Goal: Task Accomplishment & Management: Complete application form

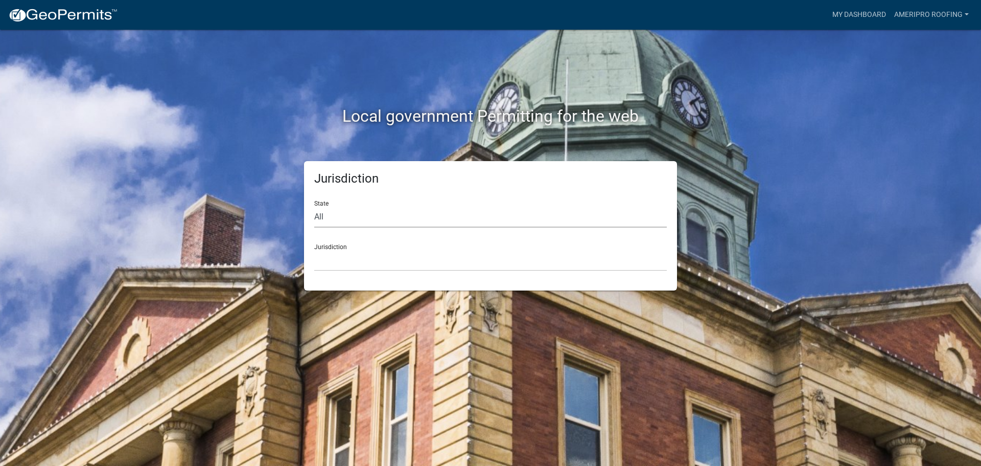
click at [361, 217] on select "All [US_STATE] [US_STATE] [US_STATE] [US_STATE] [US_STATE] [US_STATE] [US_STATE…" at bounding box center [490, 216] width 353 height 21
select select "[US_STATE]"
click at [314, 206] on select "All [US_STATE] [US_STATE] [US_STATE] [US_STATE] [US_STATE] [US_STATE] [US_STATE…" at bounding box center [490, 216] width 353 height 21
click at [359, 257] on select "City of [GEOGRAPHIC_DATA], [US_STATE] City of [GEOGRAPHIC_DATA], [US_STATE] Cit…" at bounding box center [490, 260] width 353 height 21
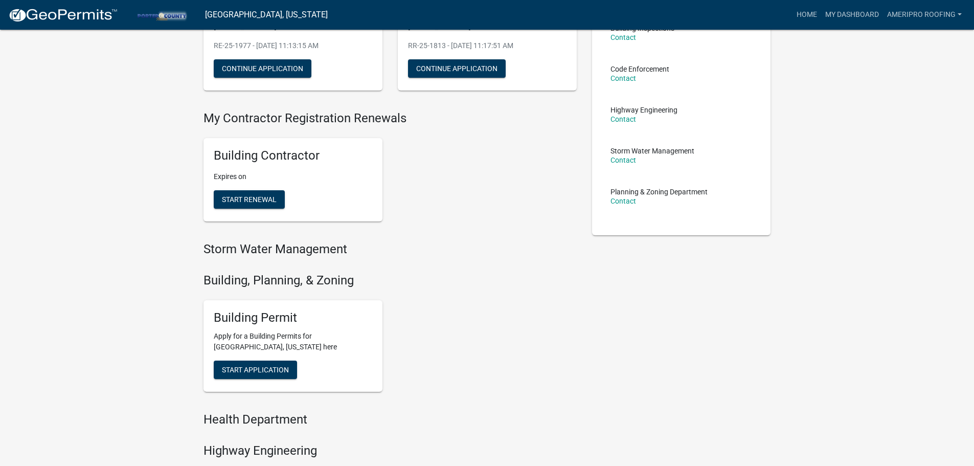
scroll to position [204, 0]
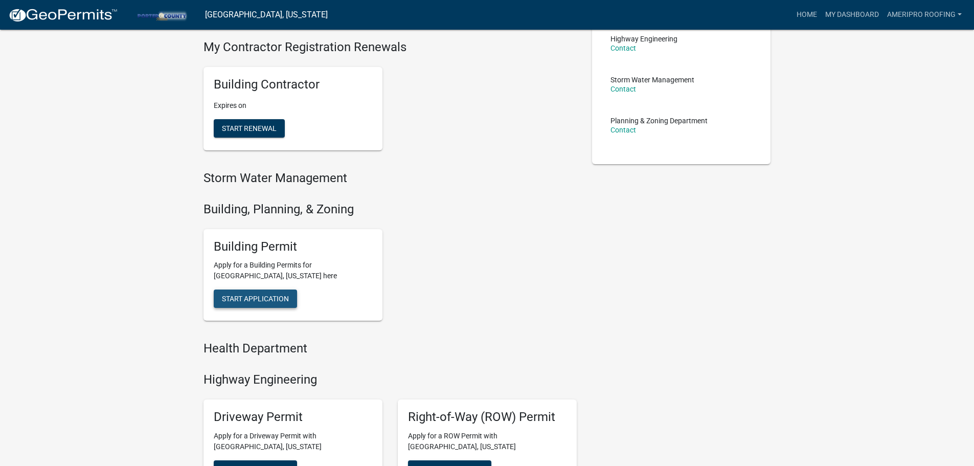
click at [275, 302] on span "Start Application" at bounding box center [255, 298] width 67 height 8
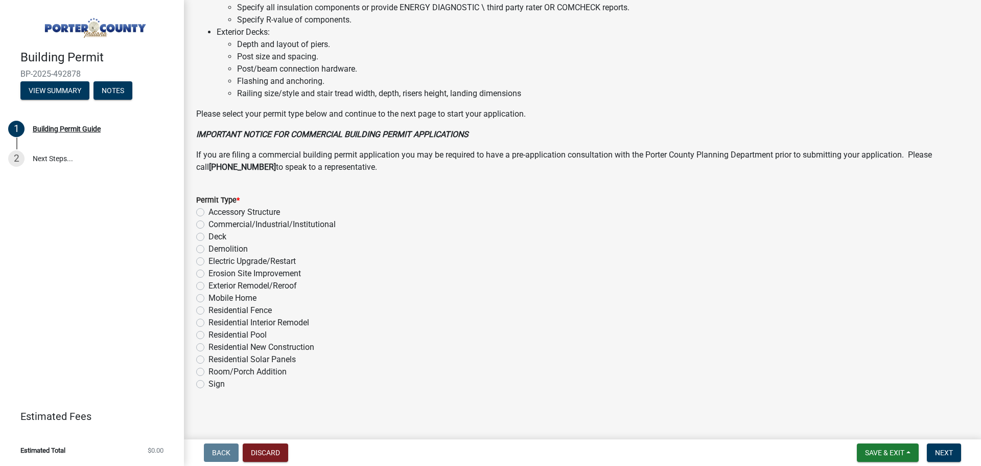
scroll to position [690, 0]
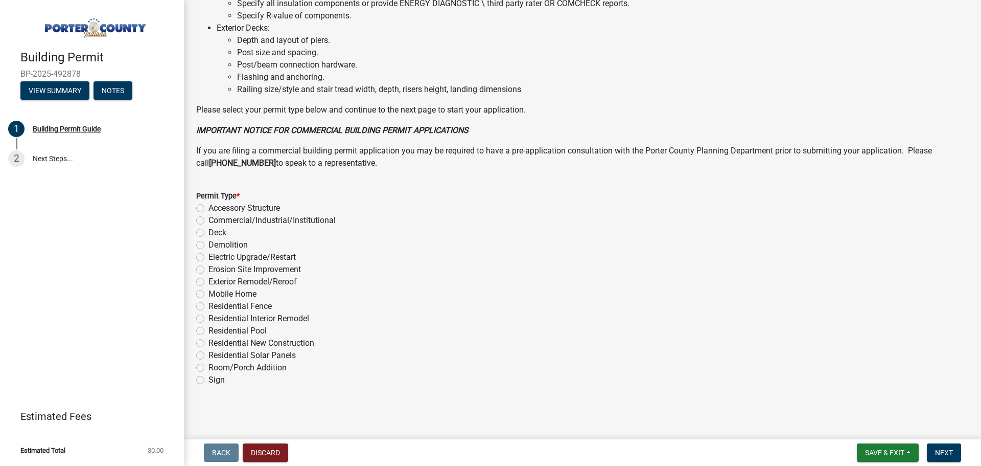
click at [209, 281] on label "Exterior Remodel/Reroof" at bounding box center [253, 281] width 88 height 12
click at [209, 281] on input "Exterior Remodel/Reroof" at bounding box center [212, 278] width 7 height 7
radio input "true"
click at [940, 444] on button "Next" at bounding box center [944, 452] width 34 height 18
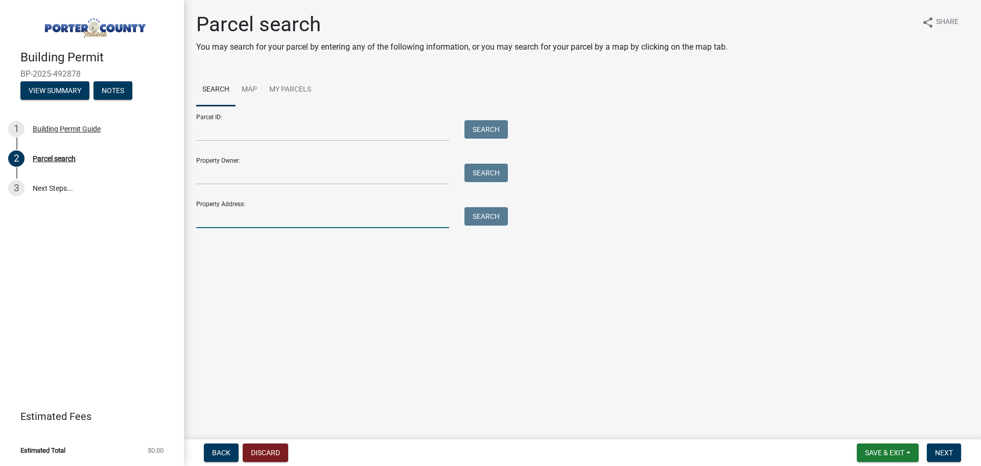
click at [247, 214] on input "Property Address:" at bounding box center [322, 217] width 253 height 21
click at [503, 221] on button "Search" at bounding box center [486, 216] width 43 height 18
drag, startPoint x: 279, startPoint y: 218, endPoint x: 216, endPoint y: 216, distance: 63.4
click at [216, 216] on input "2437 e lakeshore" at bounding box center [322, 217] width 253 height 21
click at [498, 216] on button "Search" at bounding box center [486, 216] width 43 height 18
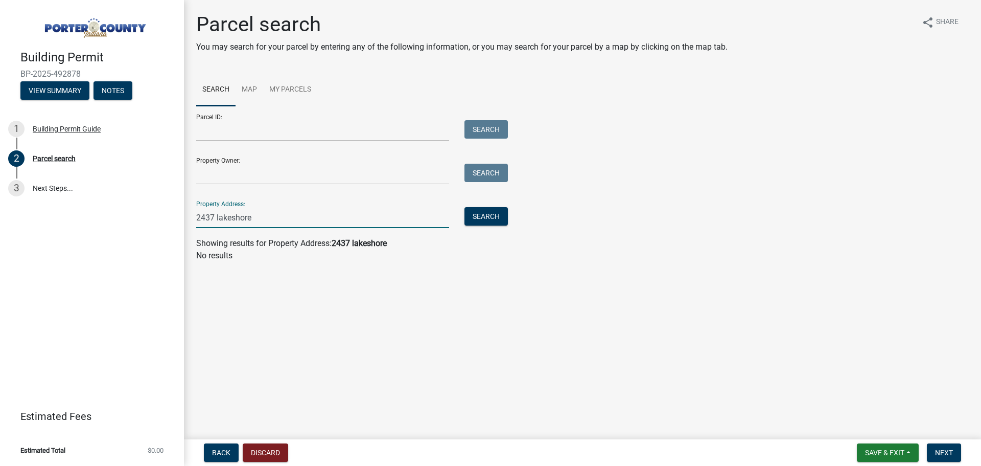
click at [333, 224] on input "2437 lakeshore" at bounding box center [322, 217] width 253 height 21
drag, startPoint x: 266, startPoint y: 217, endPoint x: 225, endPoint y: 222, distance: 41.6
click at [225, 222] on input "2437 lakeshore" at bounding box center [322, 217] width 253 height 21
click at [279, 215] on input "2437 lakeshore" at bounding box center [322, 217] width 253 height 21
click at [232, 218] on input "2437 lakeshore" at bounding box center [322, 217] width 253 height 21
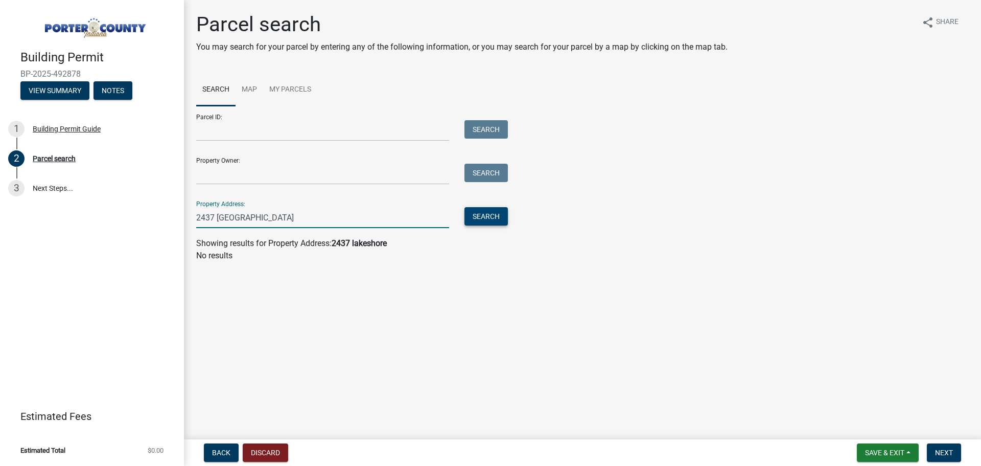
type input "2437 [GEOGRAPHIC_DATA]"
click at [482, 218] on button "Search" at bounding box center [486, 216] width 43 height 18
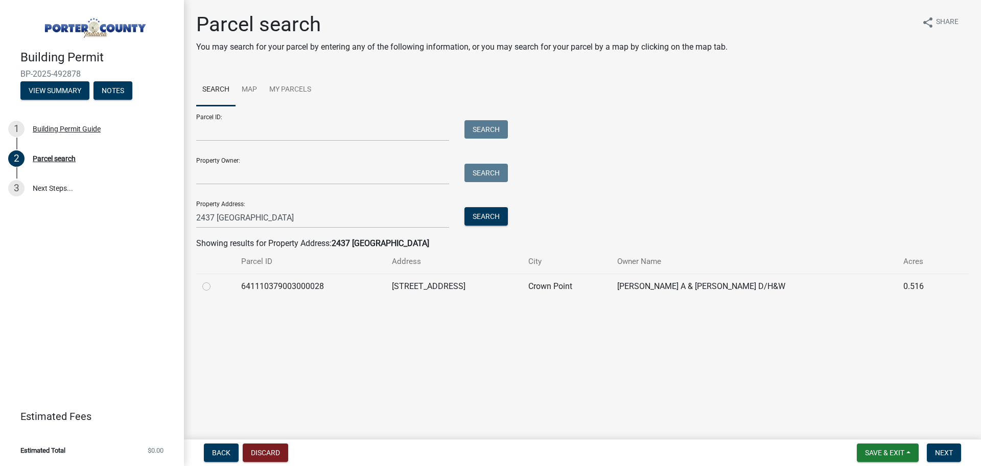
click at [215, 280] on label at bounding box center [215, 280] width 0 height 0
click at [215, 286] on input "radio" at bounding box center [218, 283] width 7 height 7
radio input "true"
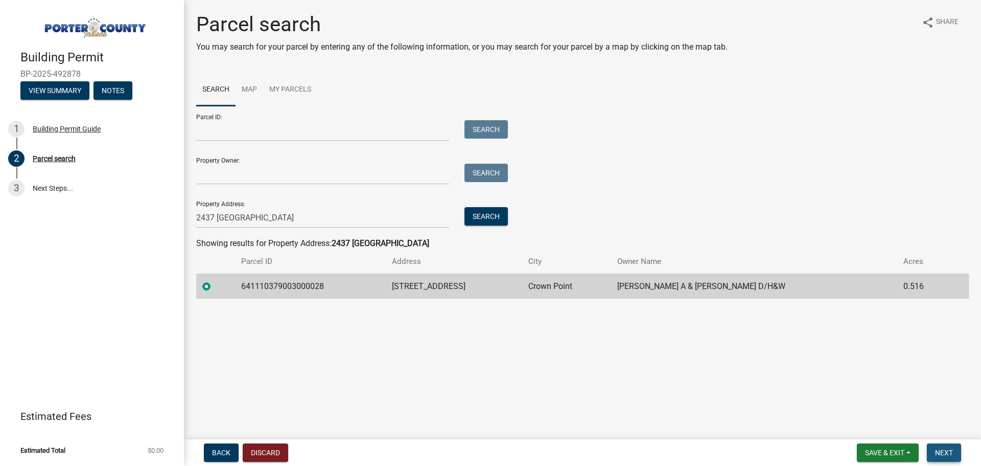
click at [945, 450] on span "Next" at bounding box center [944, 452] width 18 height 8
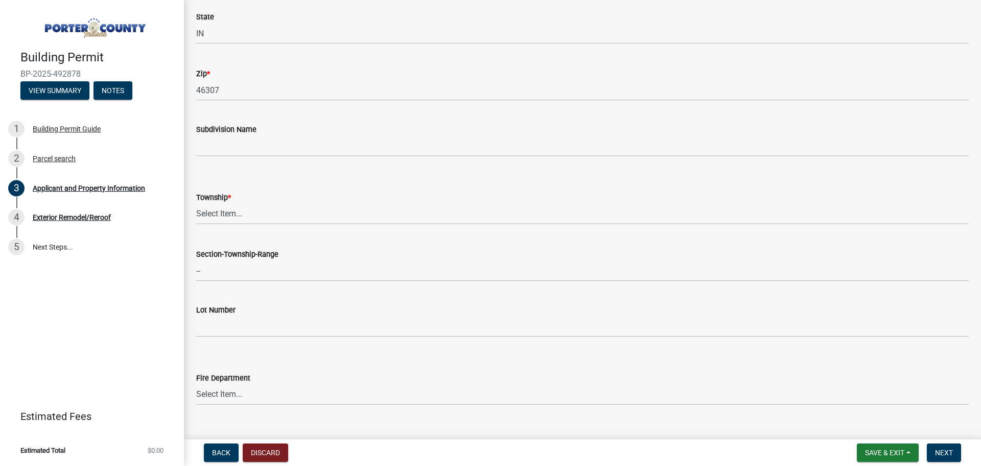
scroll to position [358, 0]
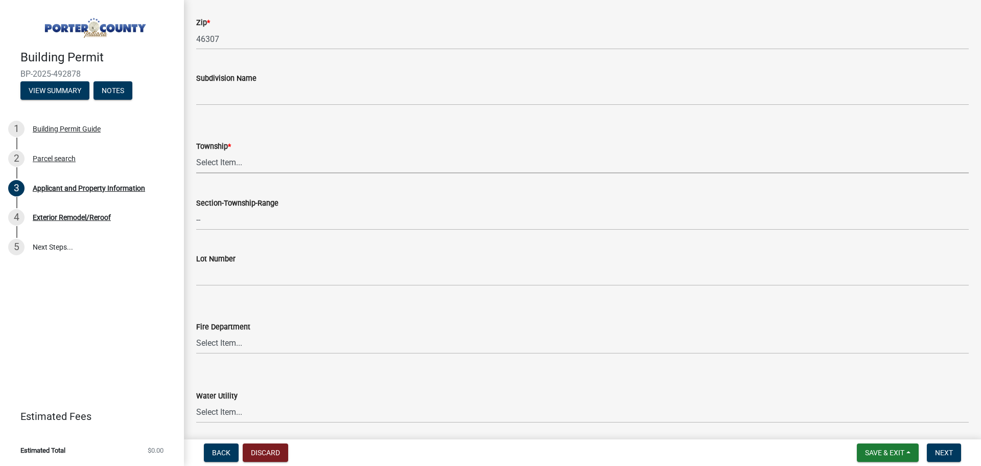
click at [337, 162] on select "Select Item... [PERSON_NAME][GEOGRAPHIC_DATA] [PERSON_NAME][GEOGRAPHIC_DATA] [G…" at bounding box center [582, 162] width 773 height 21
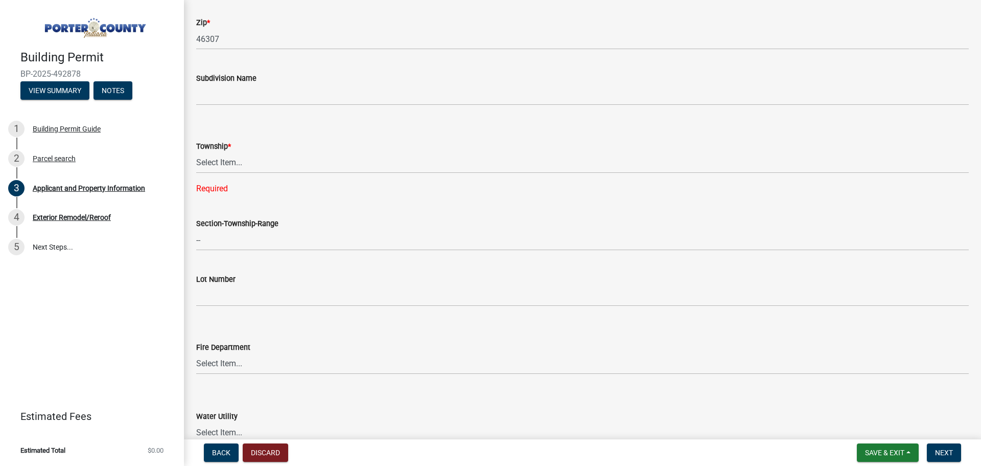
click at [303, 144] on div "Township *" at bounding box center [582, 146] width 773 height 12
click at [298, 156] on select "Select Item... [PERSON_NAME][GEOGRAPHIC_DATA] [PERSON_NAME][GEOGRAPHIC_DATA] [G…" at bounding box center [582, 162] width 773 height 21
click at [196, 152] on select "Select Item... [PERSON_NAME][GEOGRAPHIC_DATA] [PERSON_NAME][GEOGRAPHIC_DATA] [G…" at bounding box center [582, 162] width 773 height 21
select select "eebc071e-620a-4db8-83e9-cb6b194c67e9"
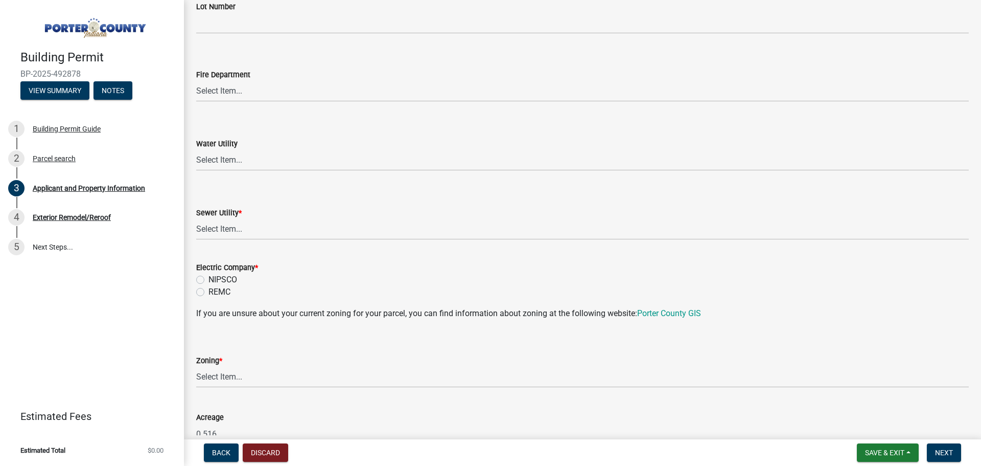
scroll to position [613, 0]
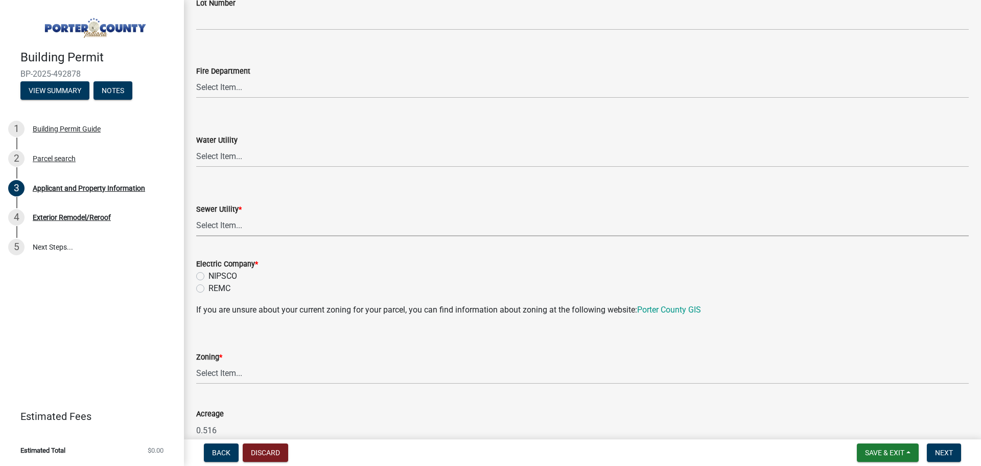
click at [233, 219] on select "Select Item... Aqua [US_STATE] Inc Damon Run Falling Waters Lake Eliza - LEACD …" at bounding box center [582, 225] width 773 height 21
click at [196, 215] on select "Select Item... Aqua [US_STATE] Inc Damon Run Falling Waters Lake Eliza - LEACD …" at bounding box center [582, 225] width 773 height 21
select select "db43094a-3555-4a72-bc47-849fbeec32c6"
click at [209, 277] on label "NIPSCO" at bounding box center [223, 276] width 29 height 12
click at [209, 276] on input "NIPSCO" at bounding box center [212, 273] width 7 height 7
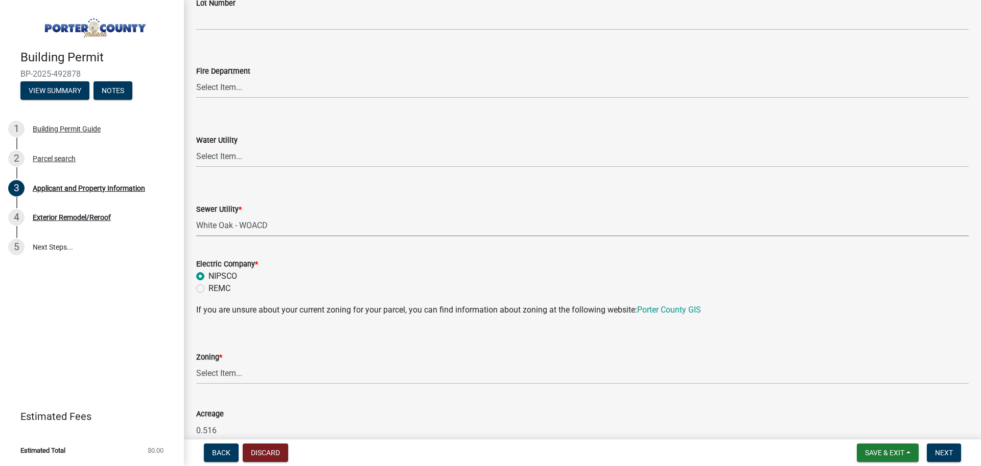
radio input "true"
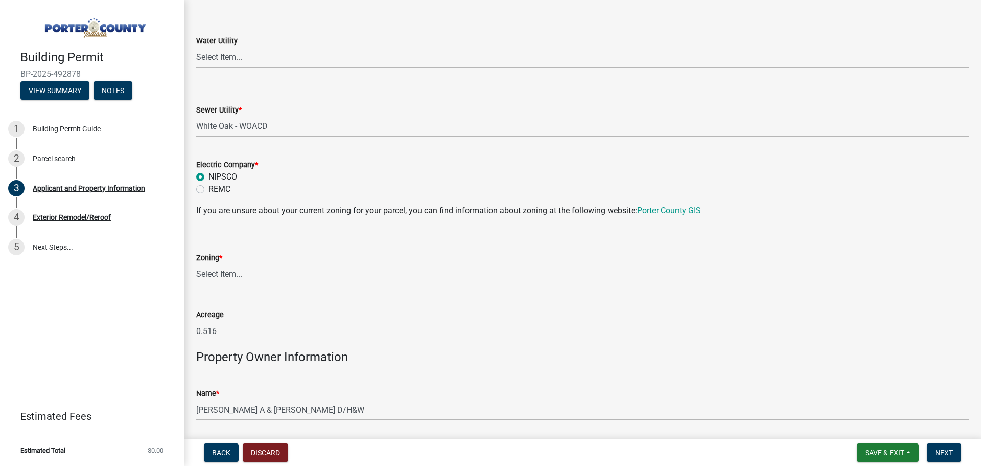
scroll to position [715, 0]
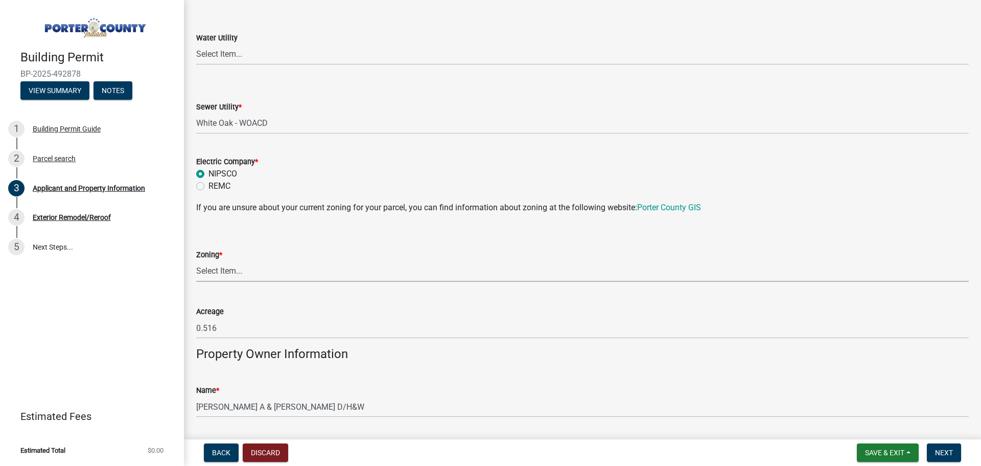
click at [220, 273] on select "Select Item... A1 A2 CH CM CN I1 I2 I3 IN MP OT P1 P2 PUD R1 R2 R3 R4 RL RR" at bounding box center [582, 271] width 773 height 21
click at [224, 280] on select "Select Item... A1 A2 CH CM CN I1 I2 I3 IN MP OT P1 P2 PUD R1 R2 R3 R4 RL RR" at bounding box center [582, 271] width 773 height 21
click at [196, 261] on select "Select Item... A1 A2 CH CM CN I1 I2 I3 IN MP OT P1 P2 PUD R1 R2 R3 R4 RL RR" at bounding box center [582, 271] width 773 height 21
select select "271bd504-2c49-4a3f-937e-0db1d3436bac"
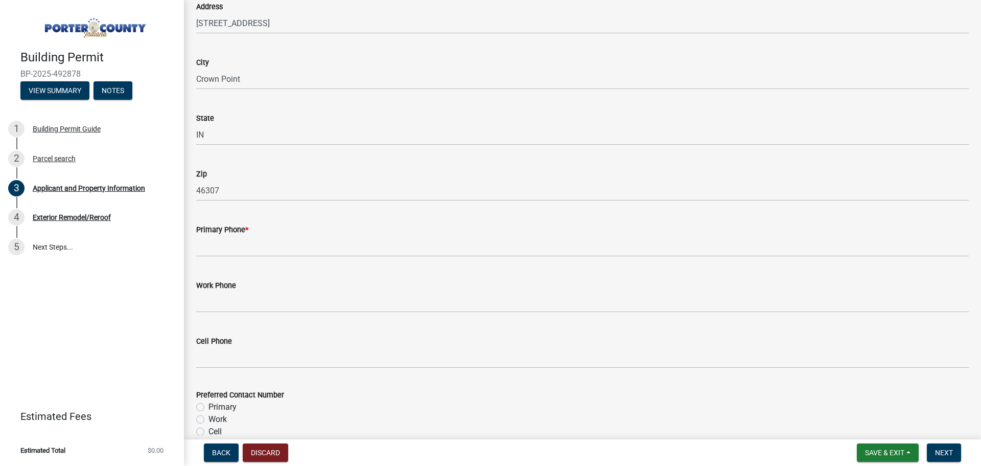
scroll to position [1175, 0]
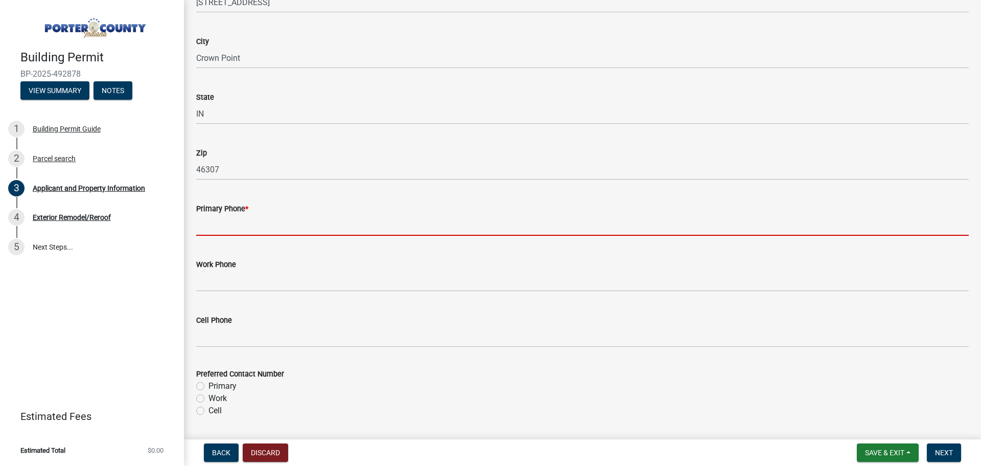
click at [283, 221] on input "Primary Phone *" at bounding box center [582, 225] width 773 height 21
paste input "[PHONE_NUMBER]"
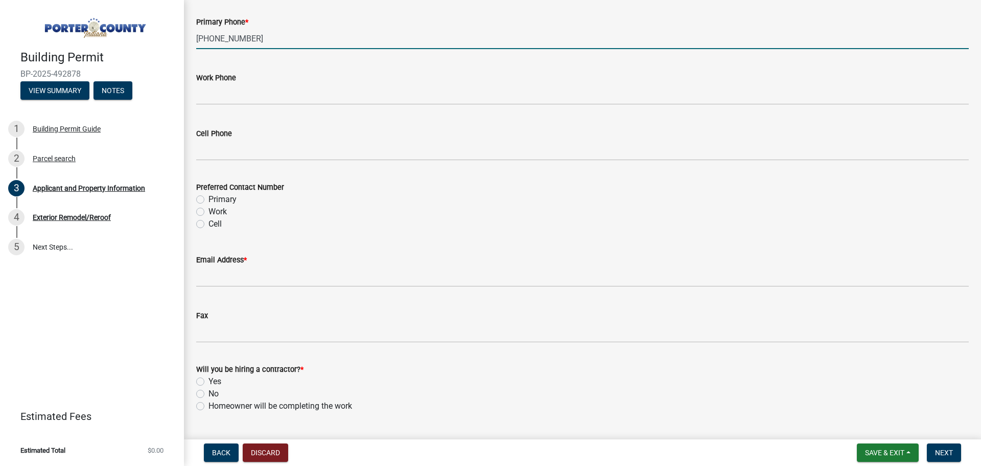
scroll to position [1380, 0]
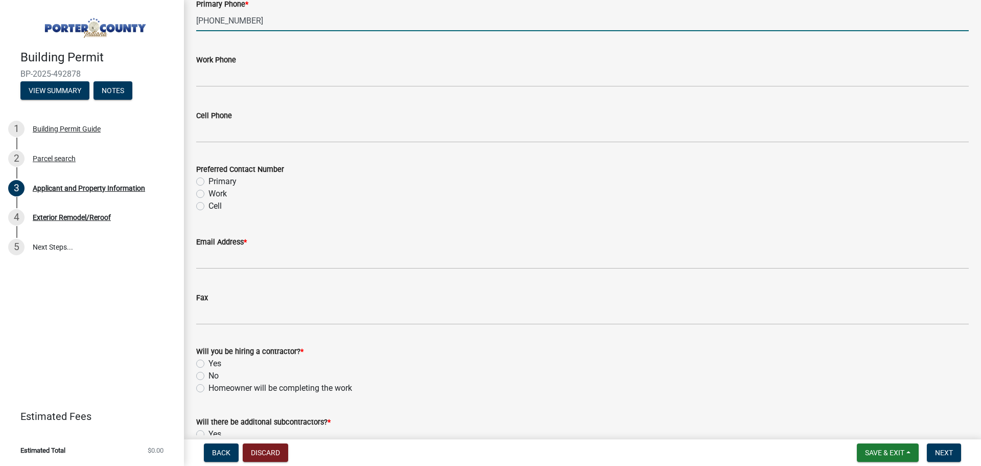
type input "[PHONE_NUMBER]"
click at [209, 182] on label "Primary" at bounding box center [223, 181] width 28 height 12
click at [209, 182] on input "Primary" at bounding box center [212, 178] width 7 height 7
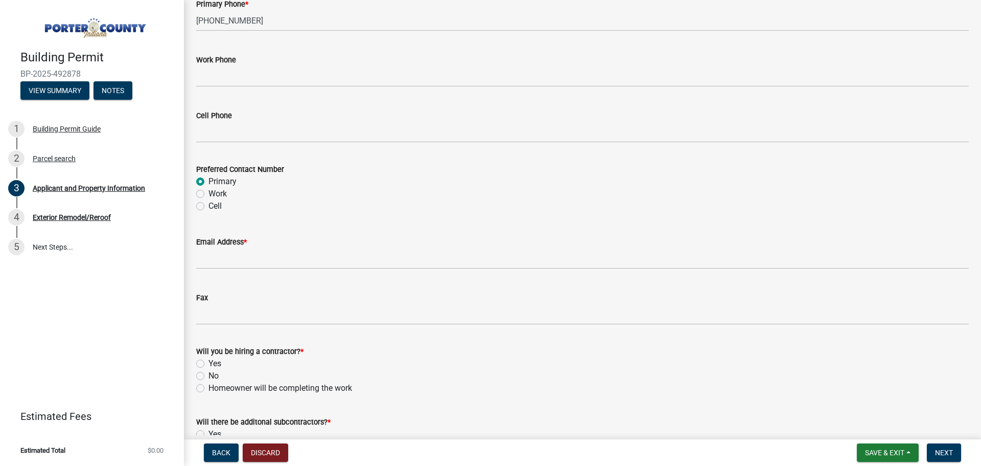
radio input "true"
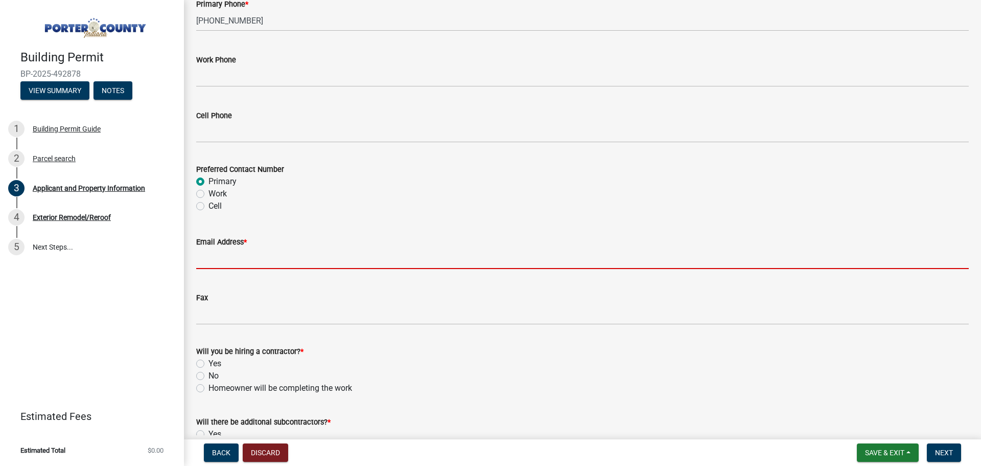
click at [459, 259] on input "Email Address *" at bounding box center [582, 258] width 773 height 21
paste input "[EMAIL_ADDRESS][DOMAIN_NAME]"
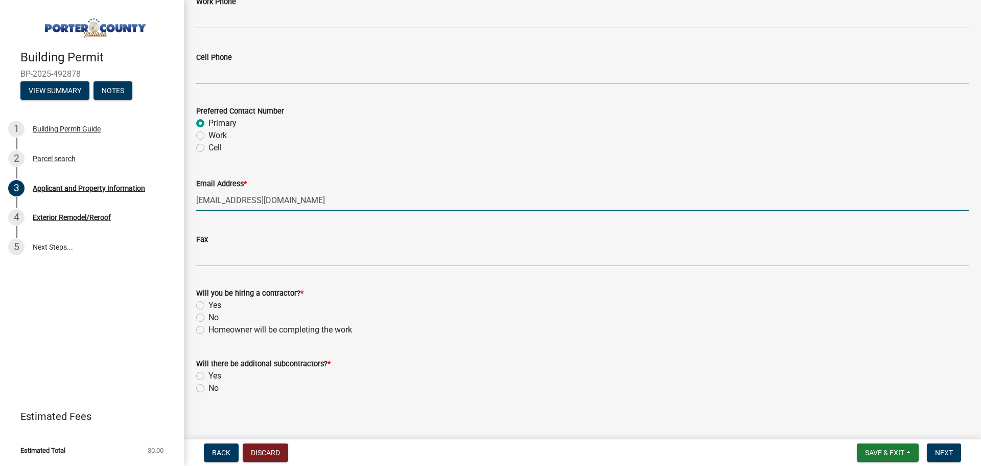
scroll to position [1446, 0]
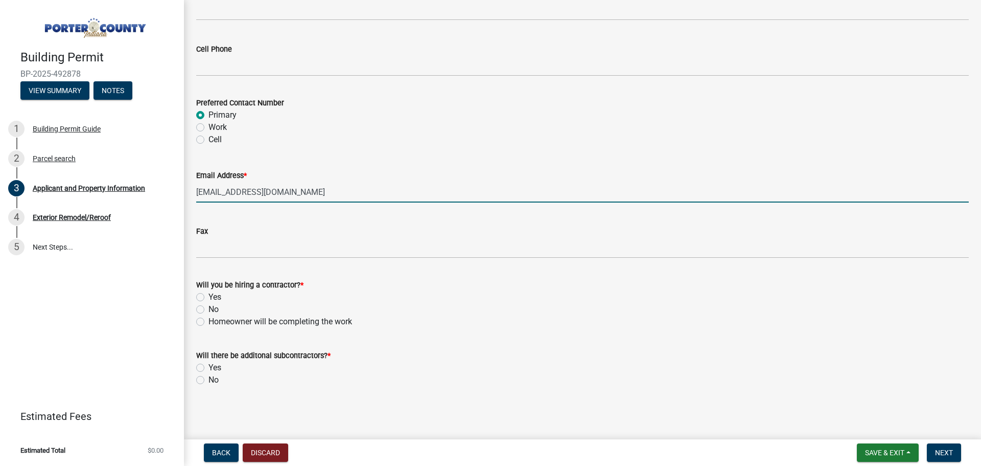
type input "[EMAIL_ADDRESS][DOMAIN_NAME]"
click at [209, 295] on label "Yes" at bounding box center [215, 297] width 13 height 12
click at [209, 295] on input "Yes" at bounding box center [212, 294] width 7 height 7
radio input "true"
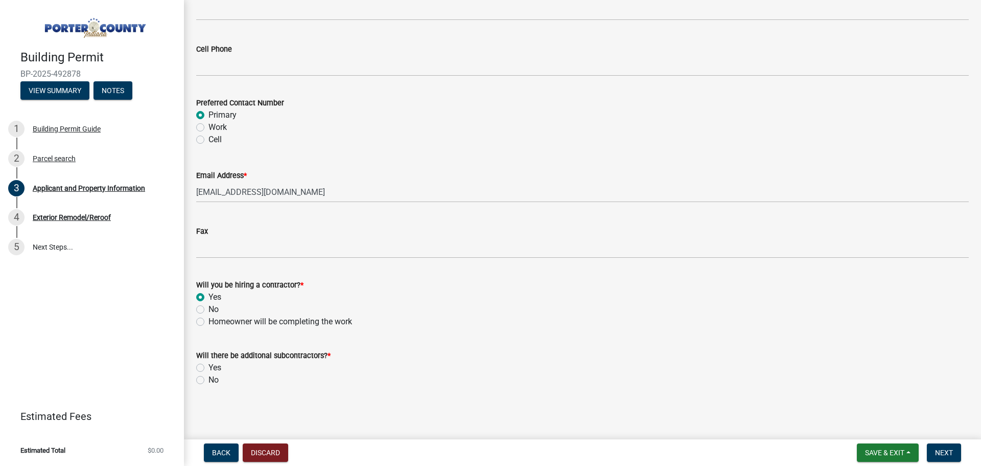
click at [209, 379] on label "No" at bounding box center [214, 380] width 10 height 12
click at [209, 379] on input "No" at bounding box center [212, 377] width 7 height 7
radio input "true"
click at [955, 448] on button "Next" at bounding box center [944, 452] width 34 height 18
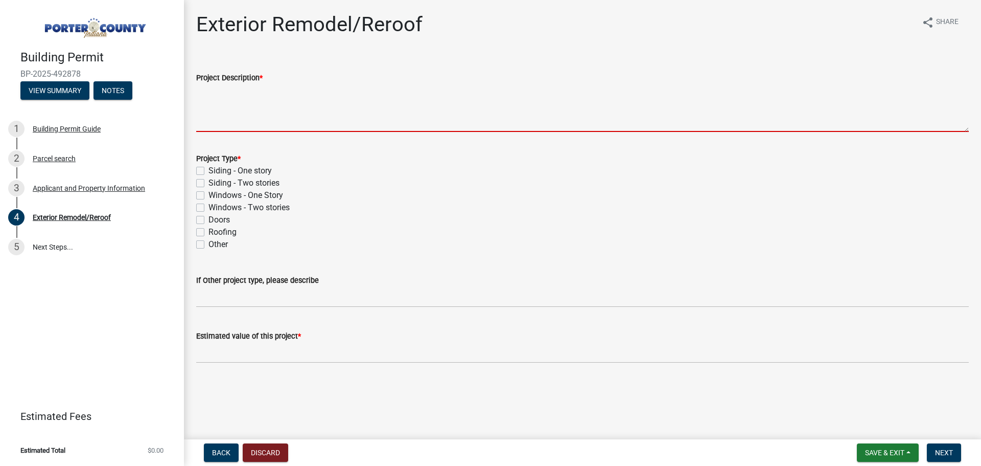
click at [353, 116] on textarea "Project Description *" at bounding box center [582, 108] width 773 height 48
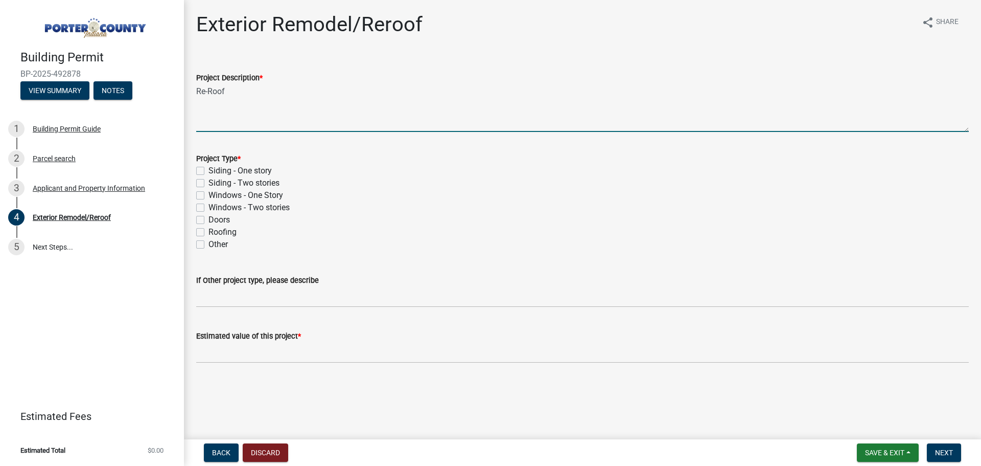
type textarea "Re-Roof"
click at [209, 229] on label "Roofing" at bounding box center [223, 232] width 28 height 12
click at [209, 229] on input "Roofing" at bounding box center [212, 229] width 7 height 7
checkbox input "true"
checkbox input "false"
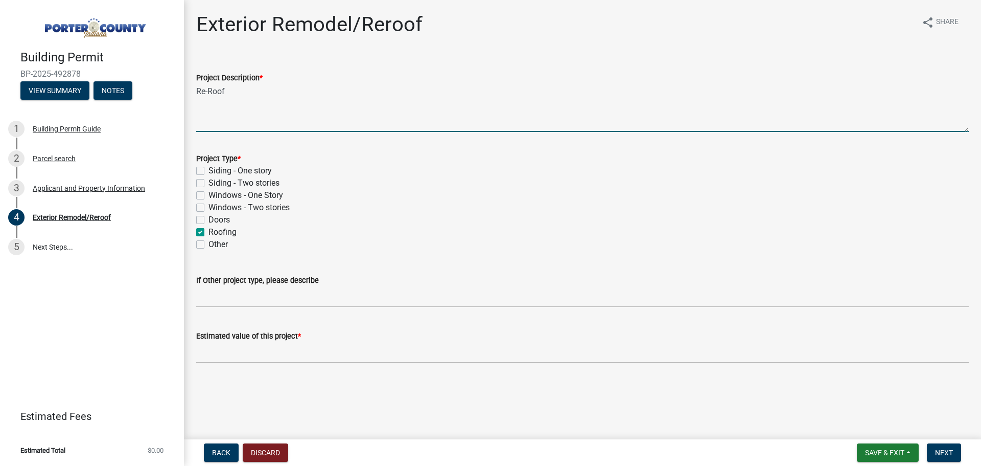
checkbox input "false"
checkbox input "true"
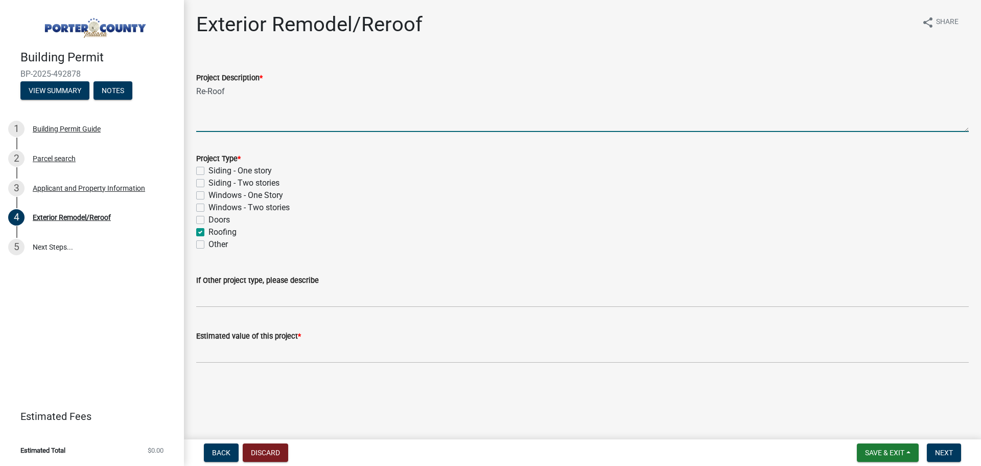
checkbox input "false"
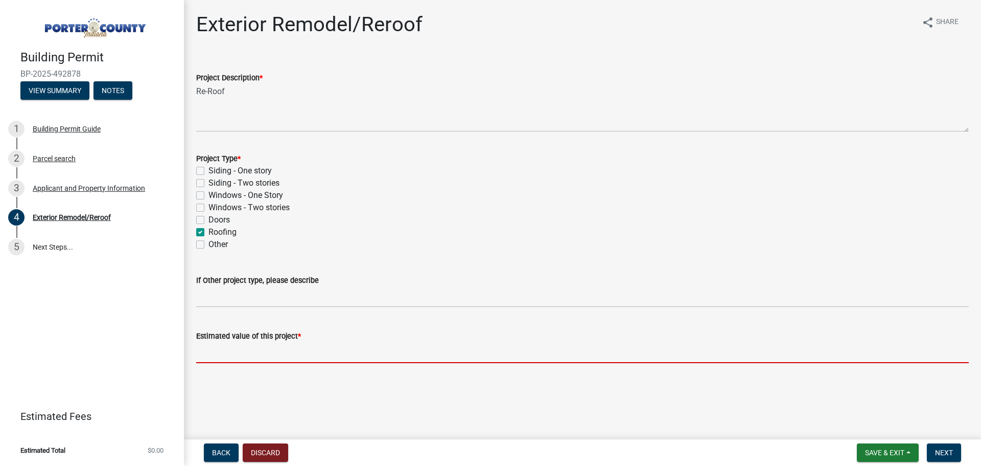
click at [270, 348] on input "text" at bounding box center [582, 352] width 773 height 21
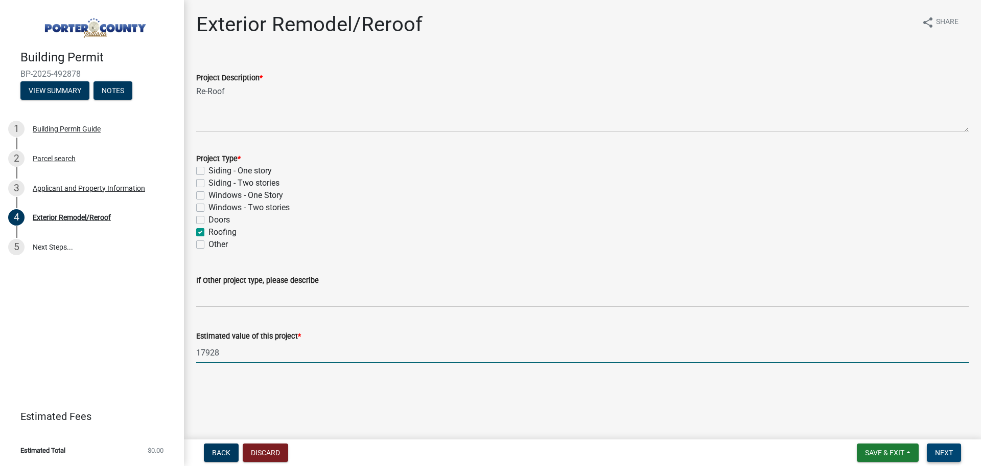
type input "17928"
click at [940, 449] on span "Next" at bounding box center [944, 452] width 18 height 8
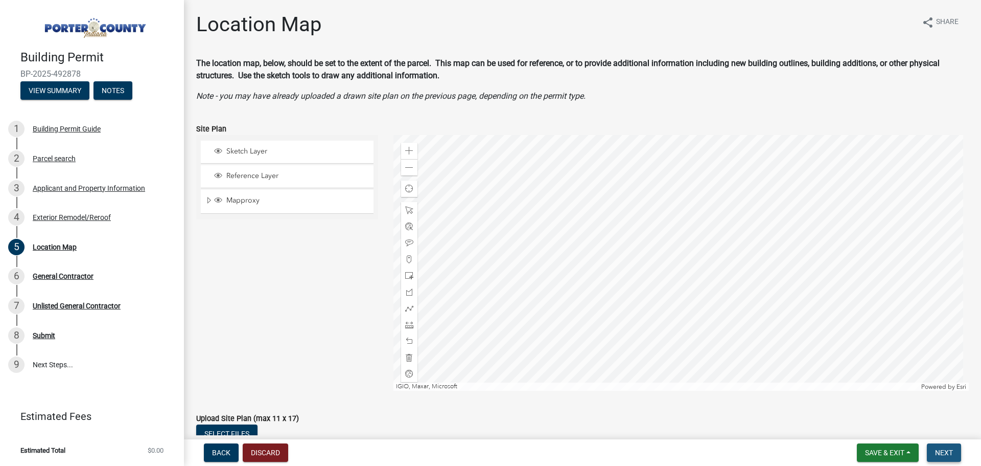
click at [935, 445] on button "Next" at bounding box center [944, 452] width 34 height 18
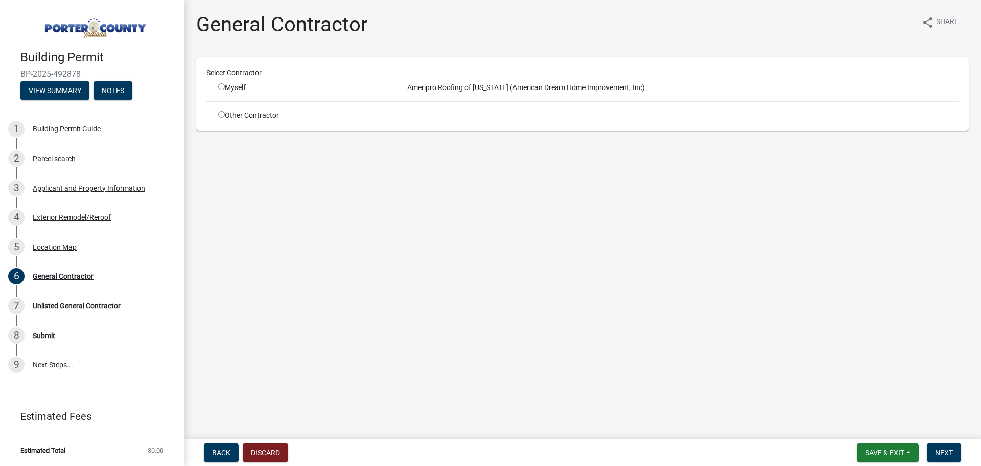
click at [222, 87] on input "radio" at bounding box center [221, 86] width 7 height 7
radio input "true"
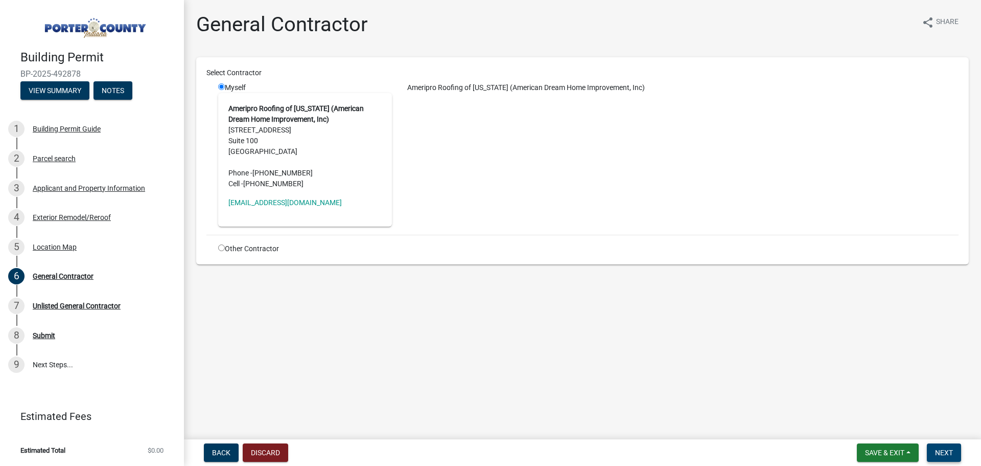
click at [955, 451] on button "Next" at bounding box center [944, 452] width 34 height 18
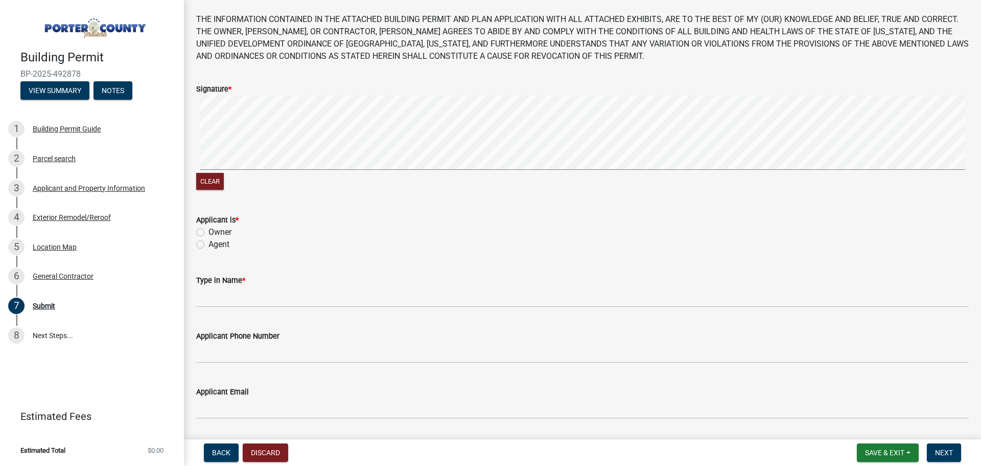
scroll to position [102, 0]
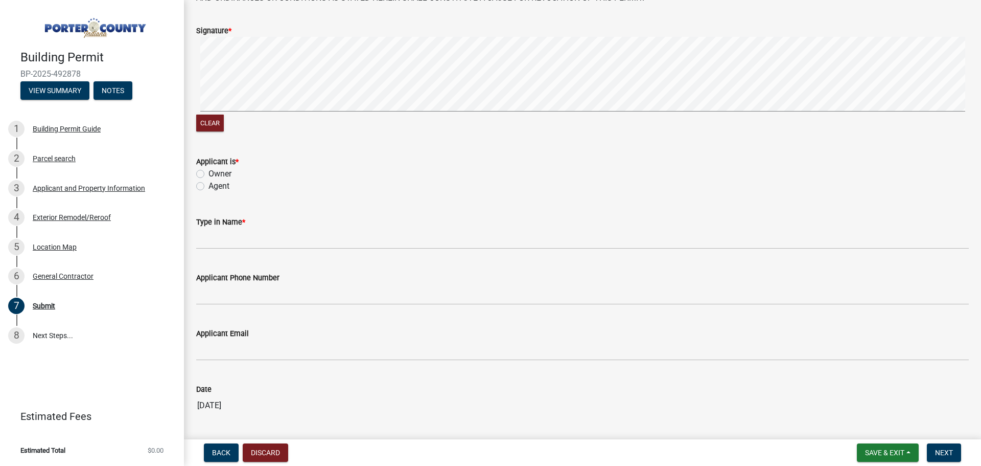
click at [209, 182] on label "Agent" at bounding box center [219, 186] width 21 height 12
click at [209, 182] on input "Agent" at bounding box center [212, 183] width 7 height 7
radio input "true"
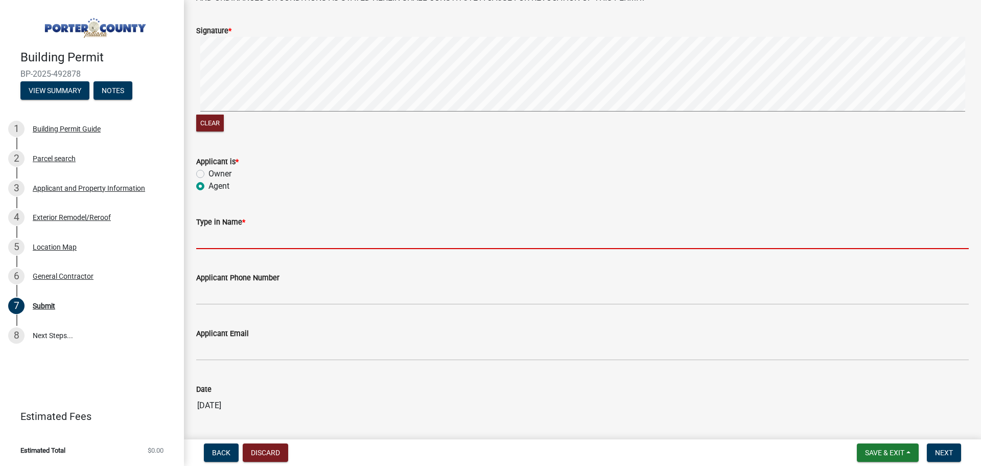
click at [238, 238] on input "Type in Name *" at bounding box center [582, 238] width 773 height 21
type input "[PERSON_NAME]"
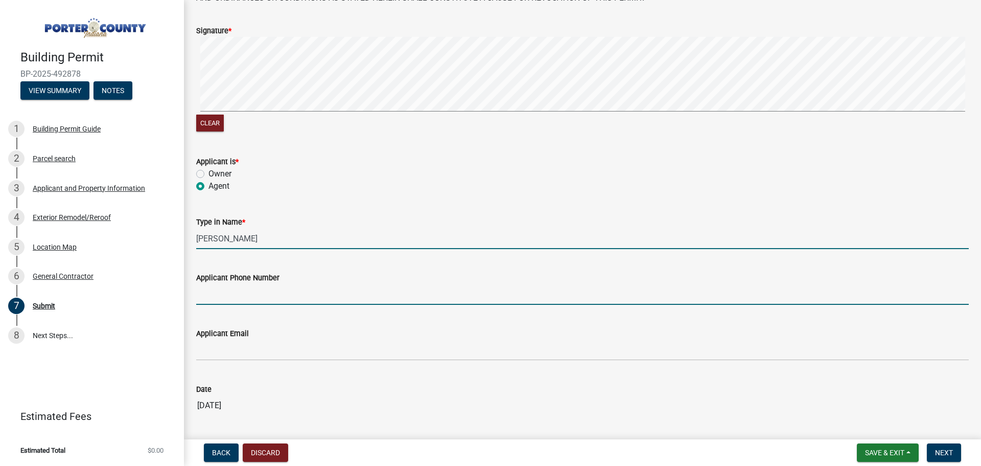
type input "2198835324"
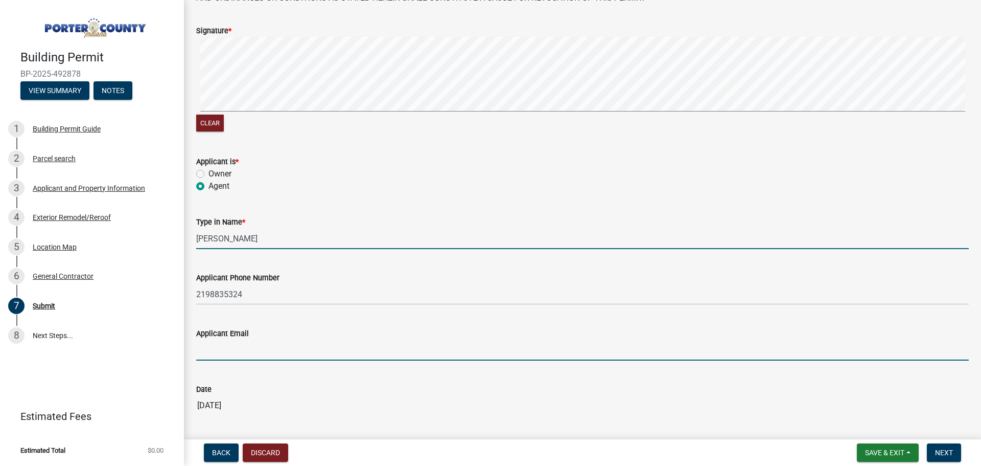
type input "[EMAIL_ADDRESS][DOMAIN_NAME]"
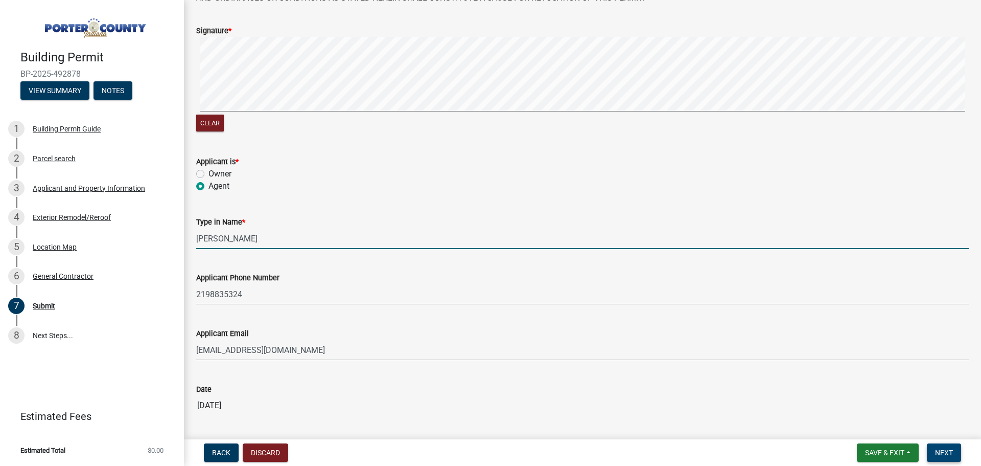
click at [934, 449] on button "Next" at bounding box center [944, 452] width 34 height 18
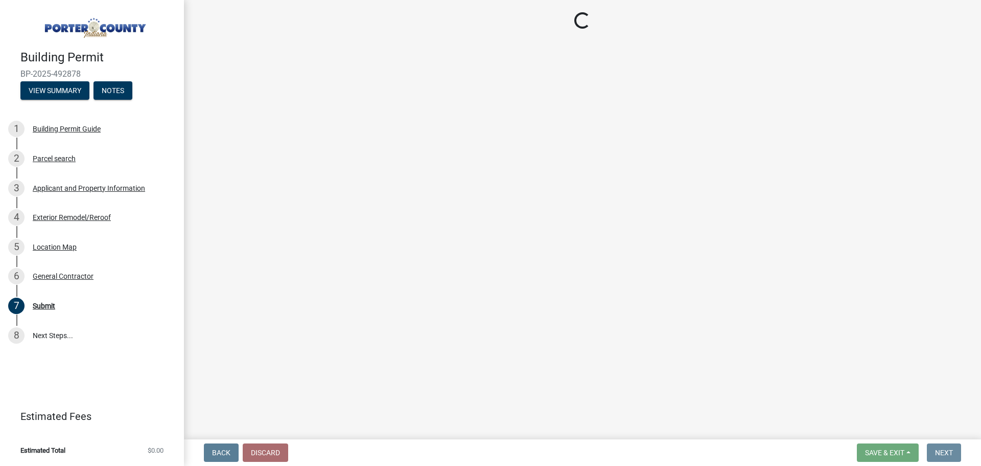
scroll to position [0, 0]
